Goal: Information Seeking & Learning: Find specific page/section

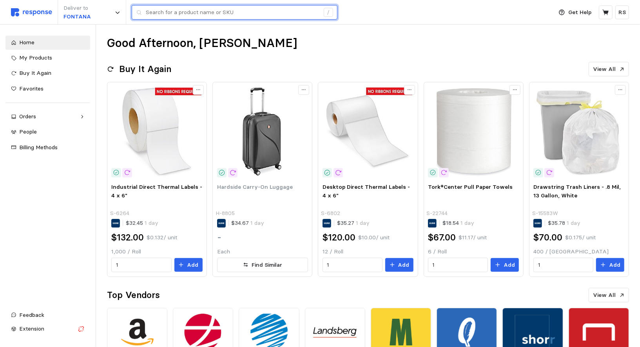
click at [196, 11] on input "text" at bounding box center [233, 12] width 174 height 14
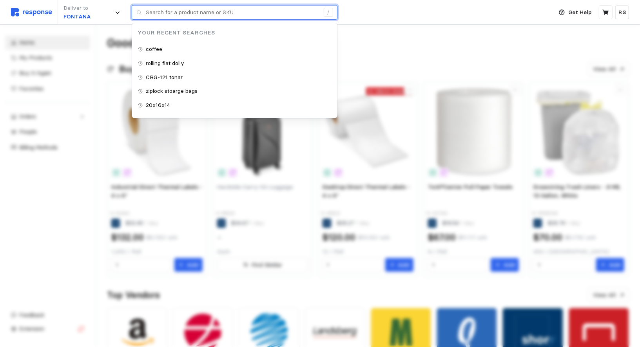
paste input "72”x48”"
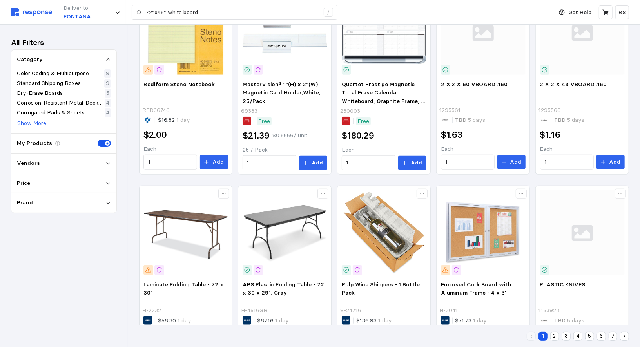
scroll to position [388, 0]
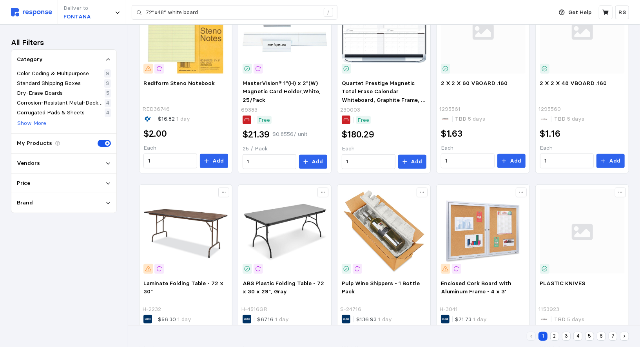
click at [553, 334] on button "2" at bounding box center [554, 336] width 9 height 9
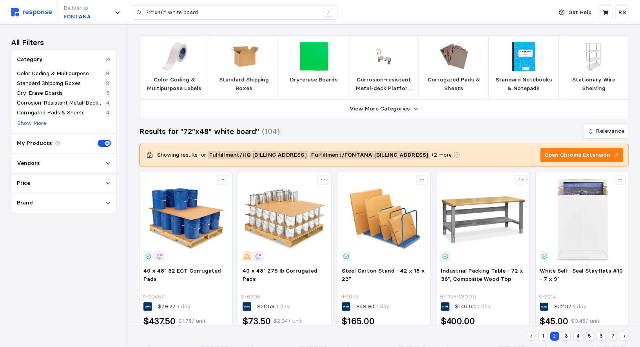
click at [542, 338] on button "1" at bounding box center [542, 336] width 9 height 9
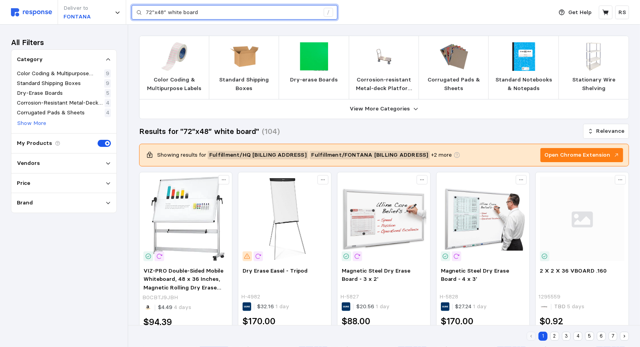
click at [203, 13] on input "72”x48” white board" at bounding box center [233, 12] width 174 height 14
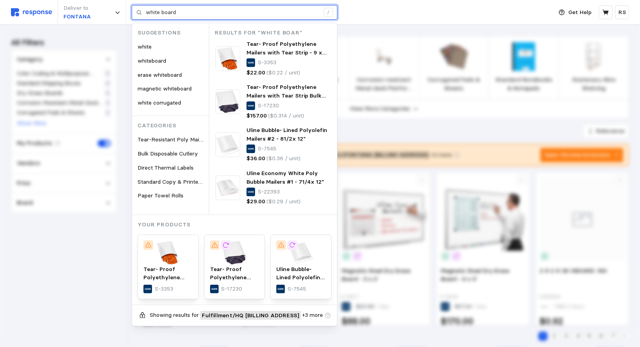
type input "white board"
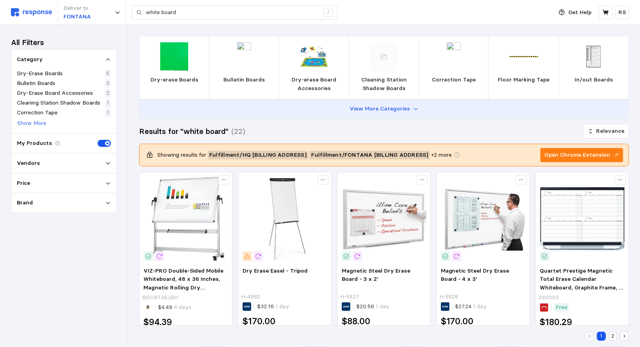
click at [331, 108] on button "View More Categories" at bounding box center [383, 108] width 489 height 19
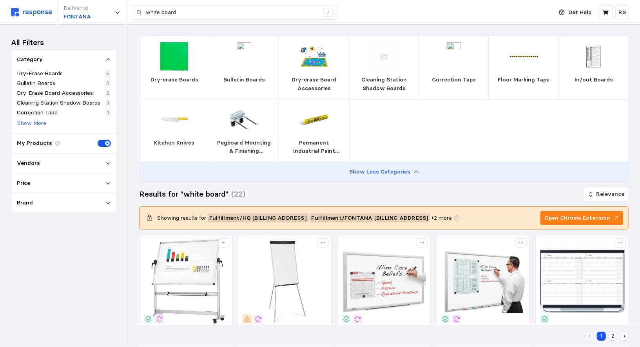
click at [387, 174] on p "Show Less Categories" at bounding box center [379, 172] width 61 height 9
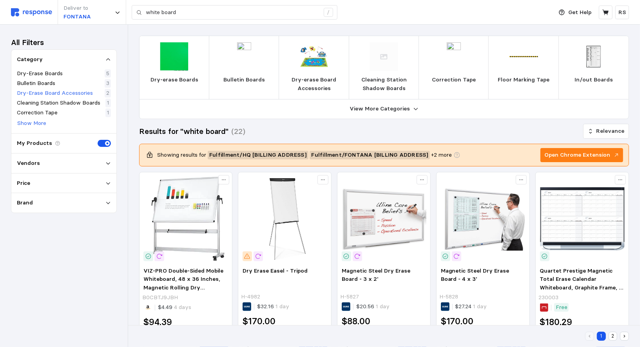
click at [29, 94] on p "Dry-Erase Board Accessories" at bounding box center [55, 93] width 76 height 9
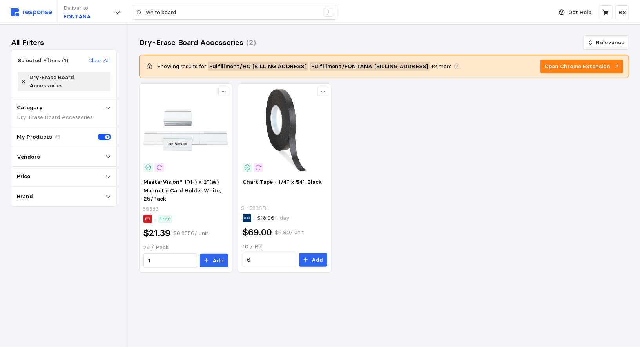
click at [50, 103] on div "Category" at bounding box center [64, 107] width 94 height 9
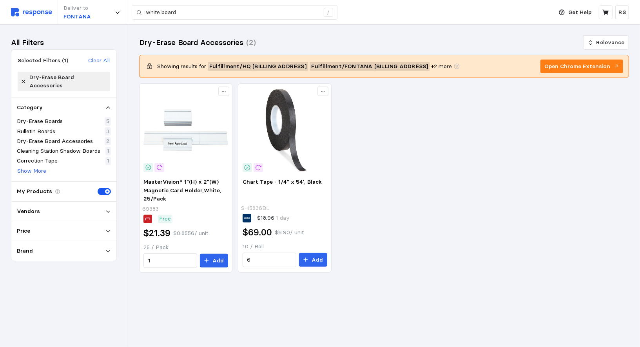
click at [20, 75] on div "Dry-Erase Board Accessories" at bounding box center [64, 82] width 92 height 20
click at [22, 79] on icon at bounding box center [23, 81] width 5 height 5
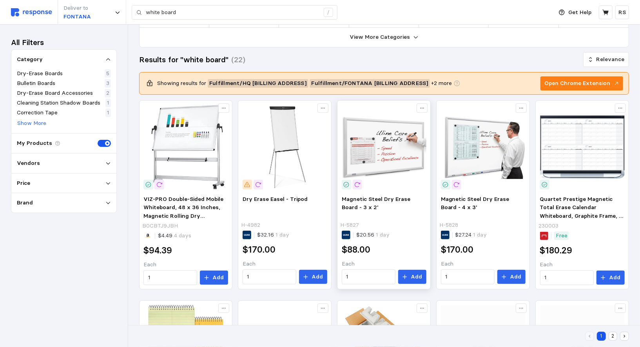
scroll to position [66, 0]
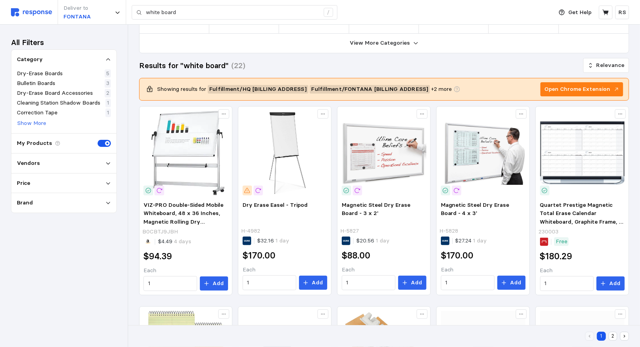
click at [325, 66] on div "Results for "white board" (22) Relevance" at bounding box center [384, 66] width 490 height 14
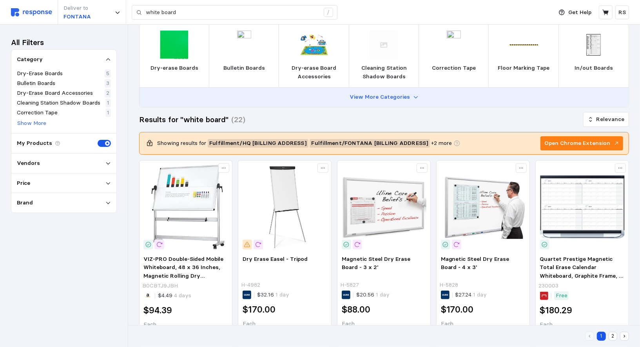
scroll to position [0, 0]
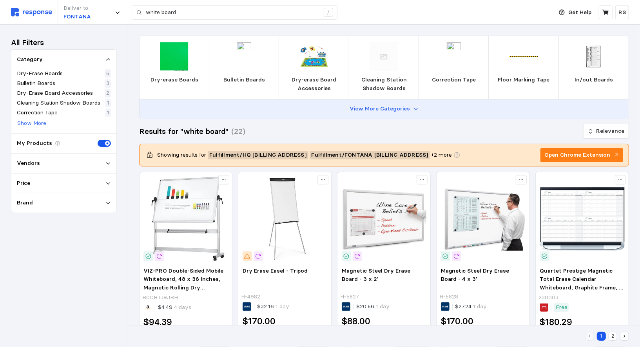
click at [377, 106] on p "View More Categories" at bounding box center [379, 109] width 60 height 9
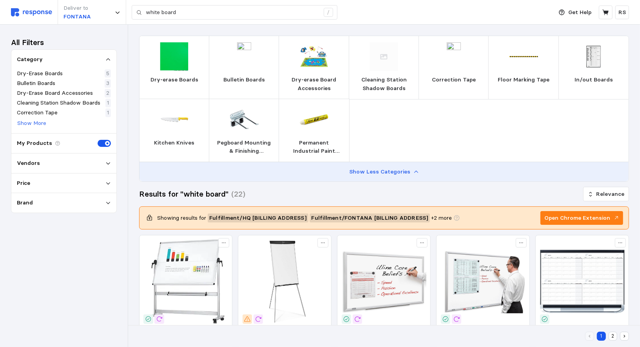
click at [340, 172] on button "Show Less Categories" at bounding box center [383, 171] width 489 height 19
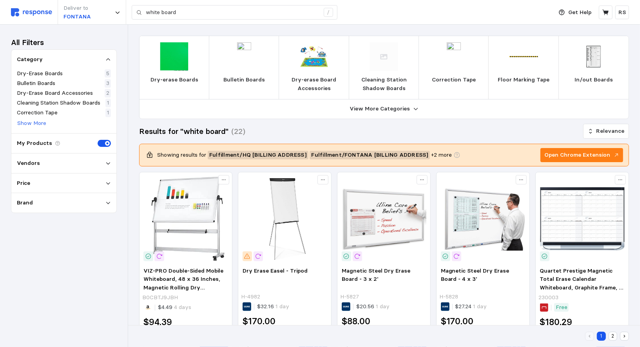
click at [371, 131] on div "Results for "white board" (22) Relevance" at bounding box center [384, 132] width 490 height 14
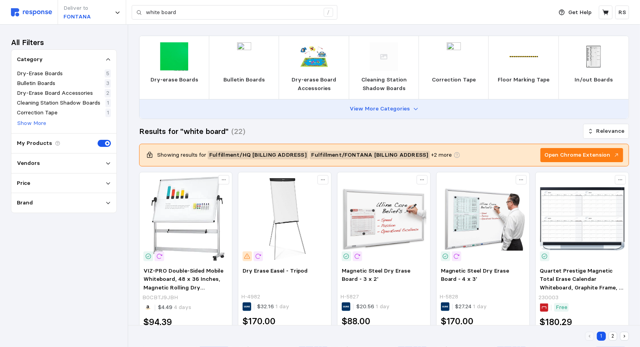
click at [370, 112] on p "View More Categories" at bounding box center [379, 109] width 60 height 9
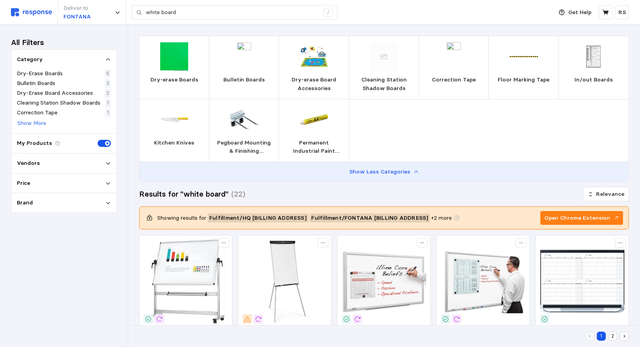
click at [371, 172] on p "Show Less Categories" at bounding box center [379, 172] width 61 height 9
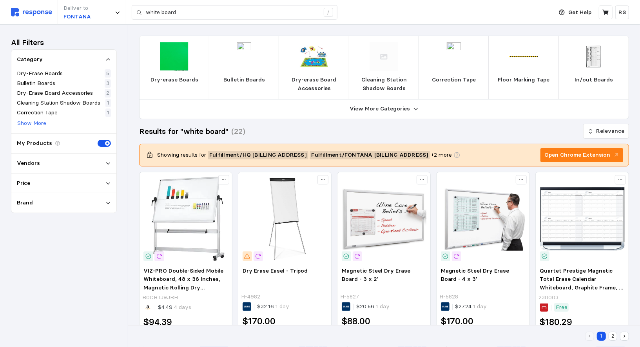
click at [42, 14] on img at bounding box center [31, 12] width 41 height 8
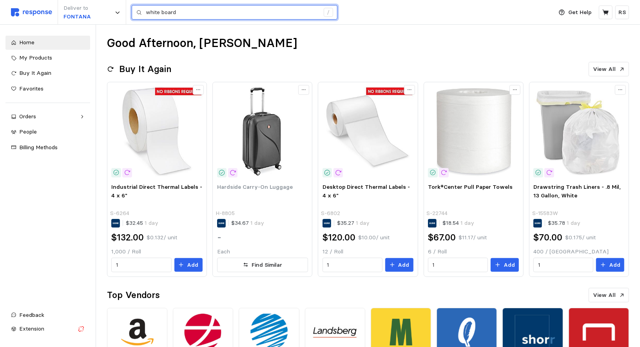
click at [177, 5] on input "white board" at bounding box center [233, 12] width 174 height 14
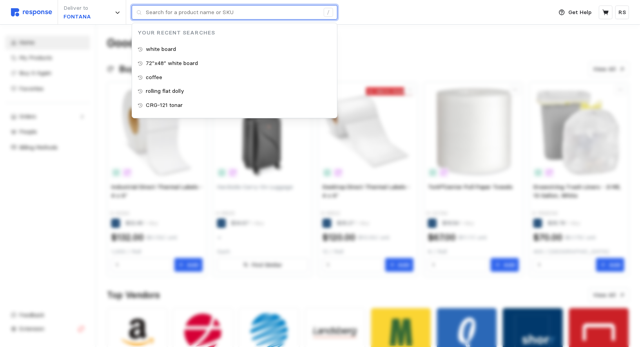
paste input "72”x48”"
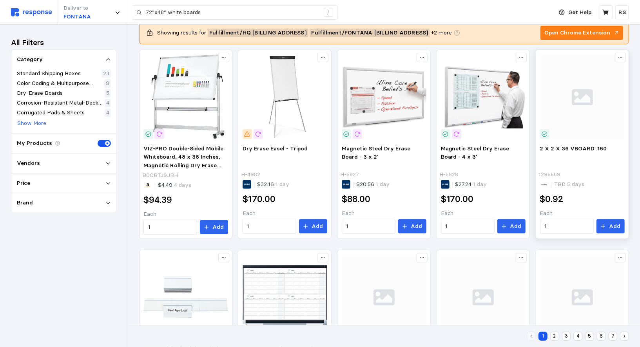
scroll to position [119, 0]
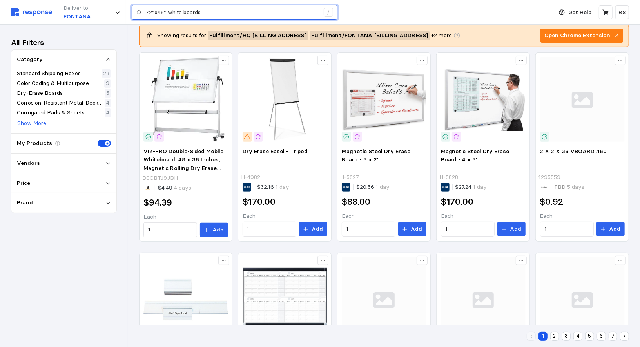
click at [239, 8] on input "72”x48” white boards" at bounding box center [233, 12] width 174 height 14
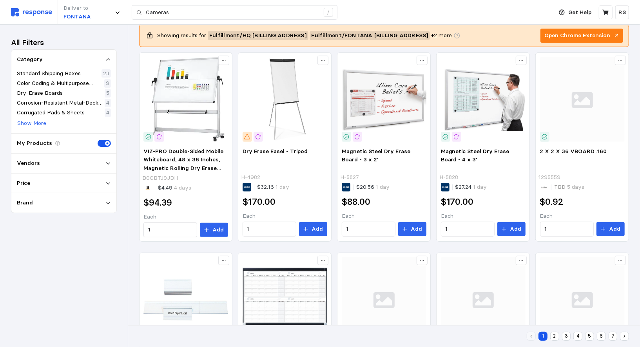
scroll to position [31, 0]
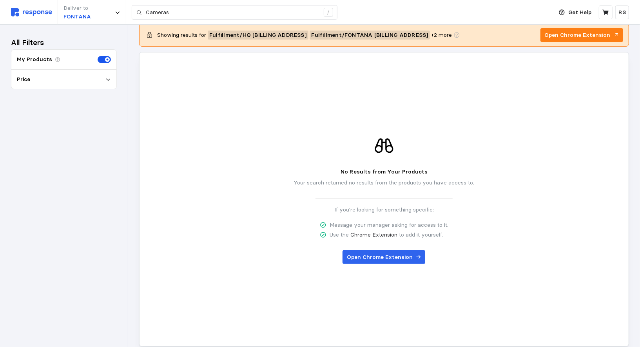
click at [188, 20] on div "Deliver to FONTANA Cameras /" at bounding box center [279, 12] width 537 height 25
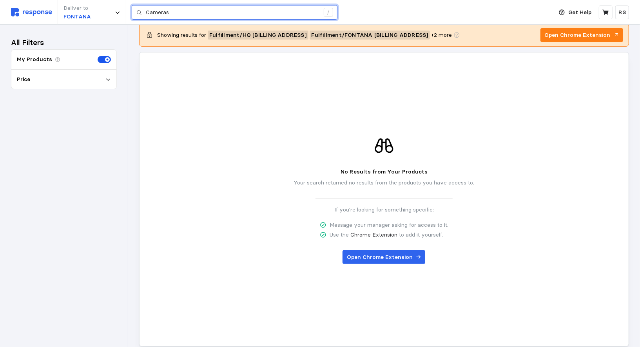
click at [177, 11] on input "Cameras" at bounding box center [233, 12] width 174 height 14
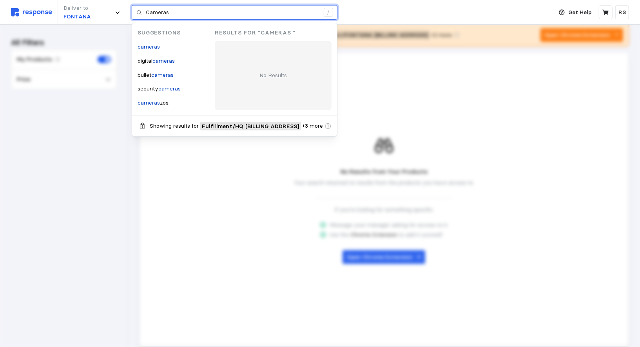
click at [177, 11] on input "Cameras" at bounding box center [233, 12] width 174 height 14
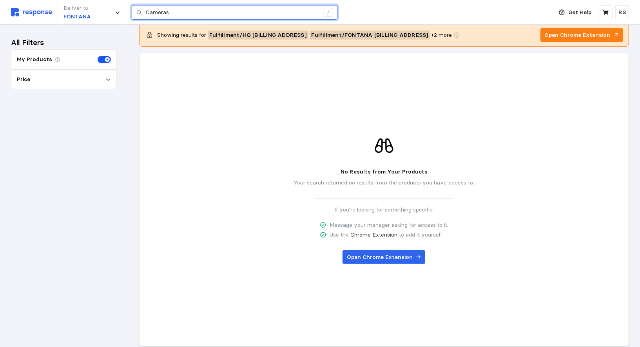
click at [180, 15] on input "Cameras" at bounding box center [233, 12] width 174 height 14
click at [182, 11] on input "Cameras" at bounding box center [233, 12] width 174 height 14
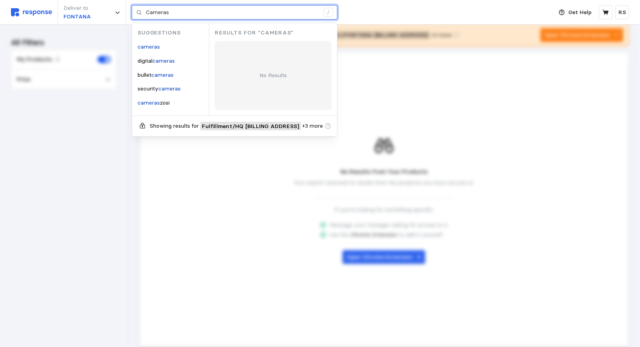
click at [182, 11] on input "Cameras" at bounding box center [233, 12] width 174 height 14
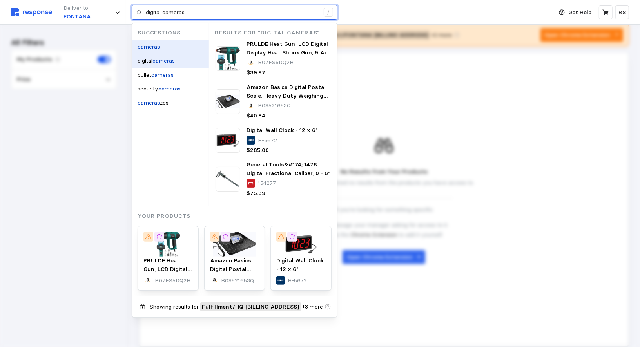
type input "cameras"
